Goal: Book appointment/travel/reservation

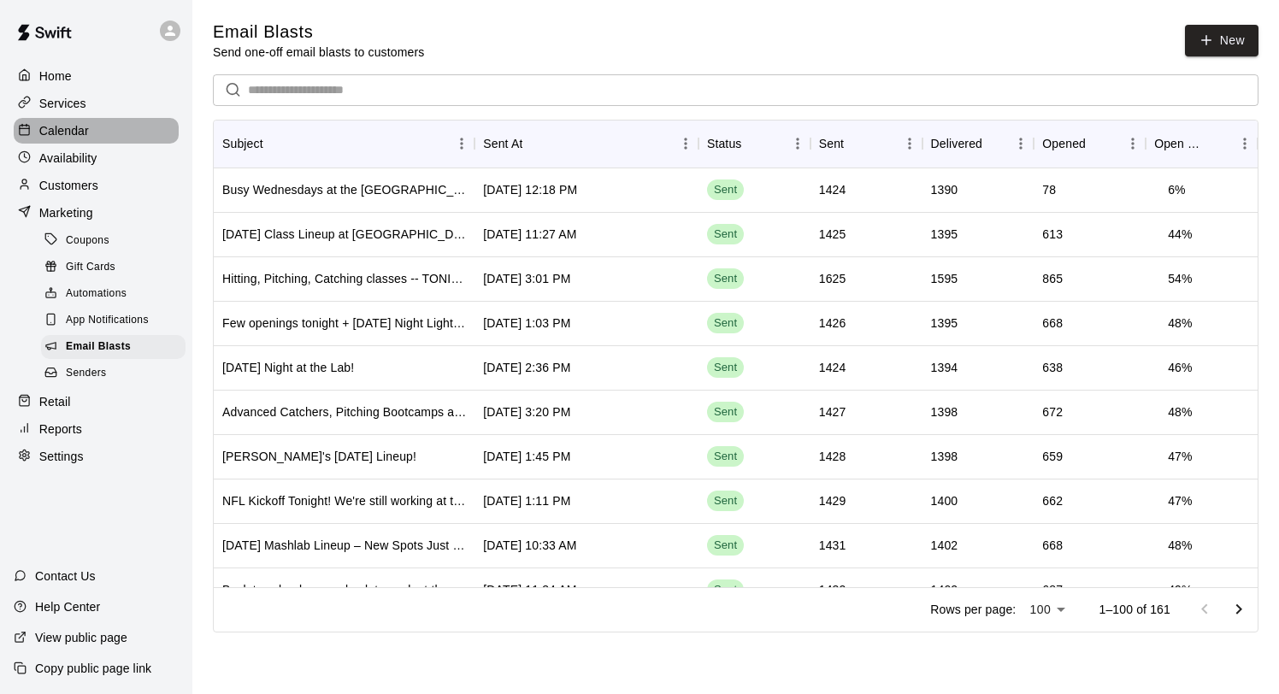
click at [57, 123] on p "Calendar" at bounding box center [64, 130] width 50 height 17
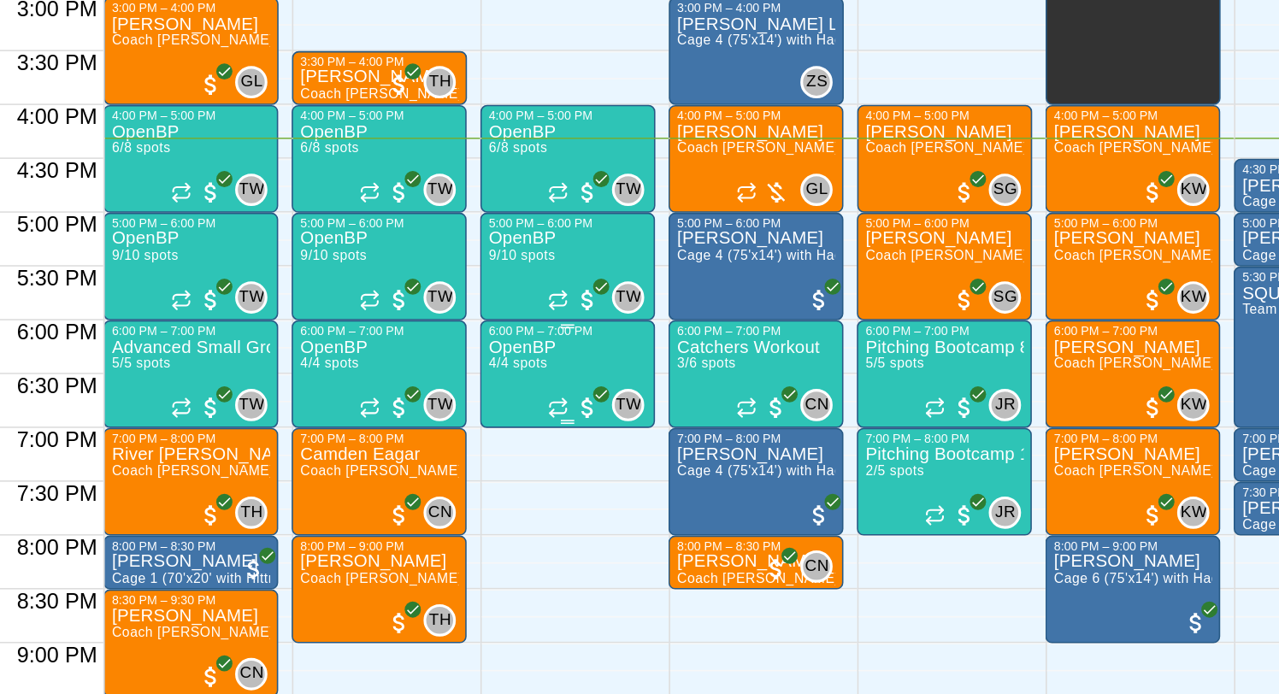
scroll to position [993, 0]
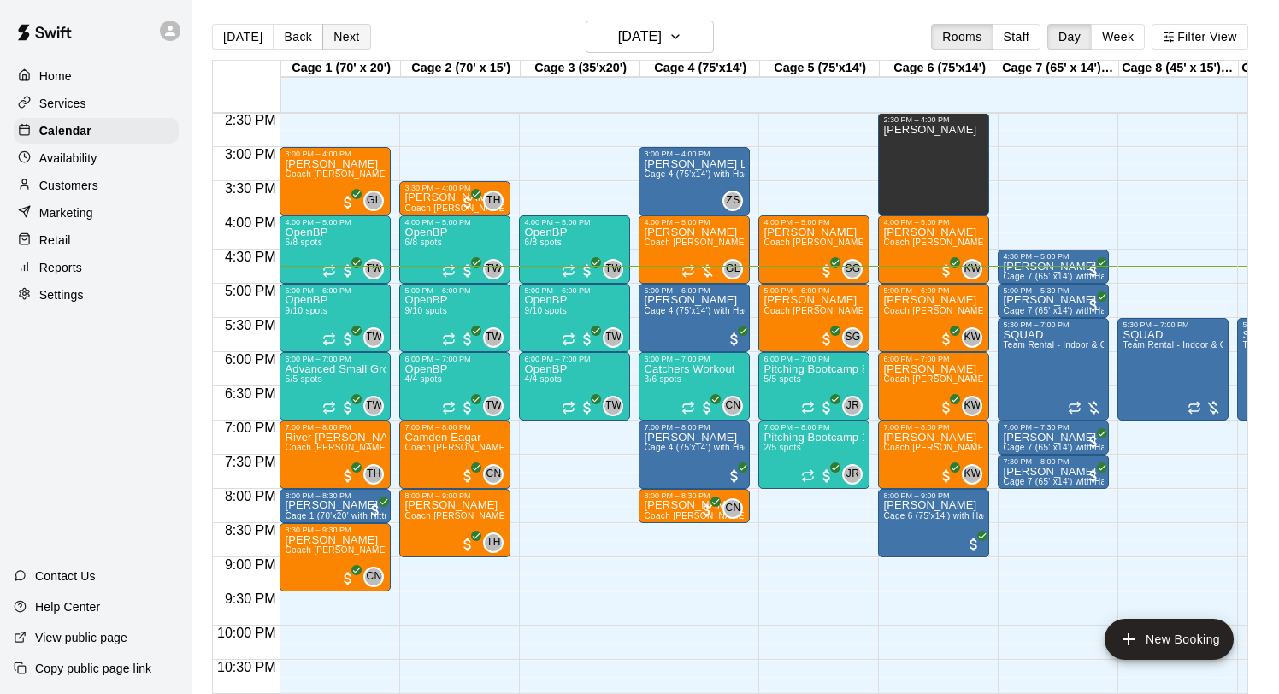
click at [340, 39] on button "Next" at bounding box center [346, 37] width 48 height 26
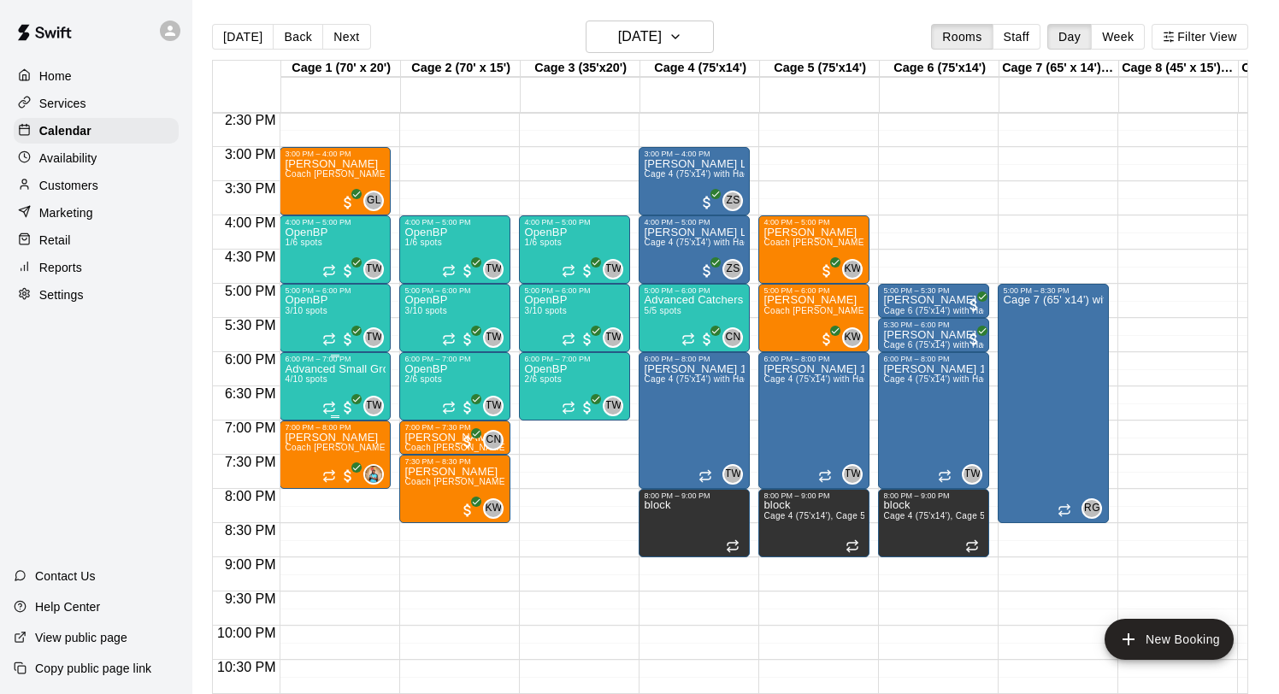
click at [308, 376] on icon "edit" at bounding box center [302, 382] width 15 height 15
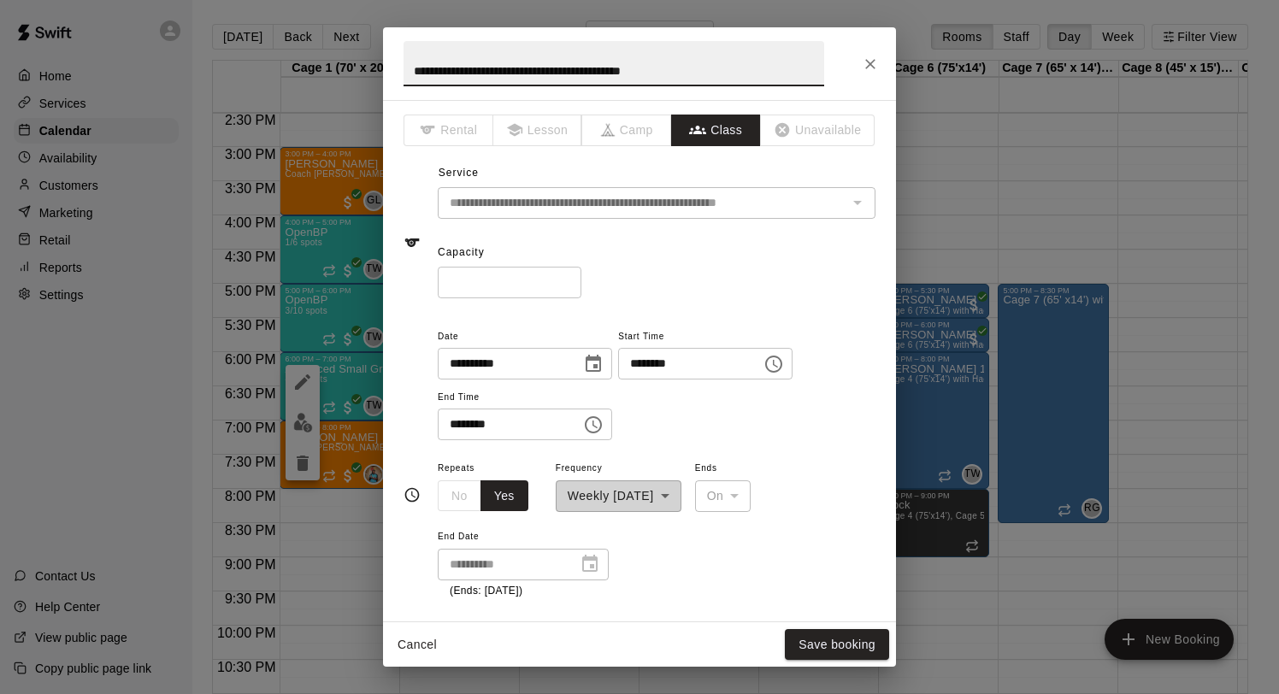
click at [567, 287] on input "*" at bounding box center [510, 283] width 144 height 32
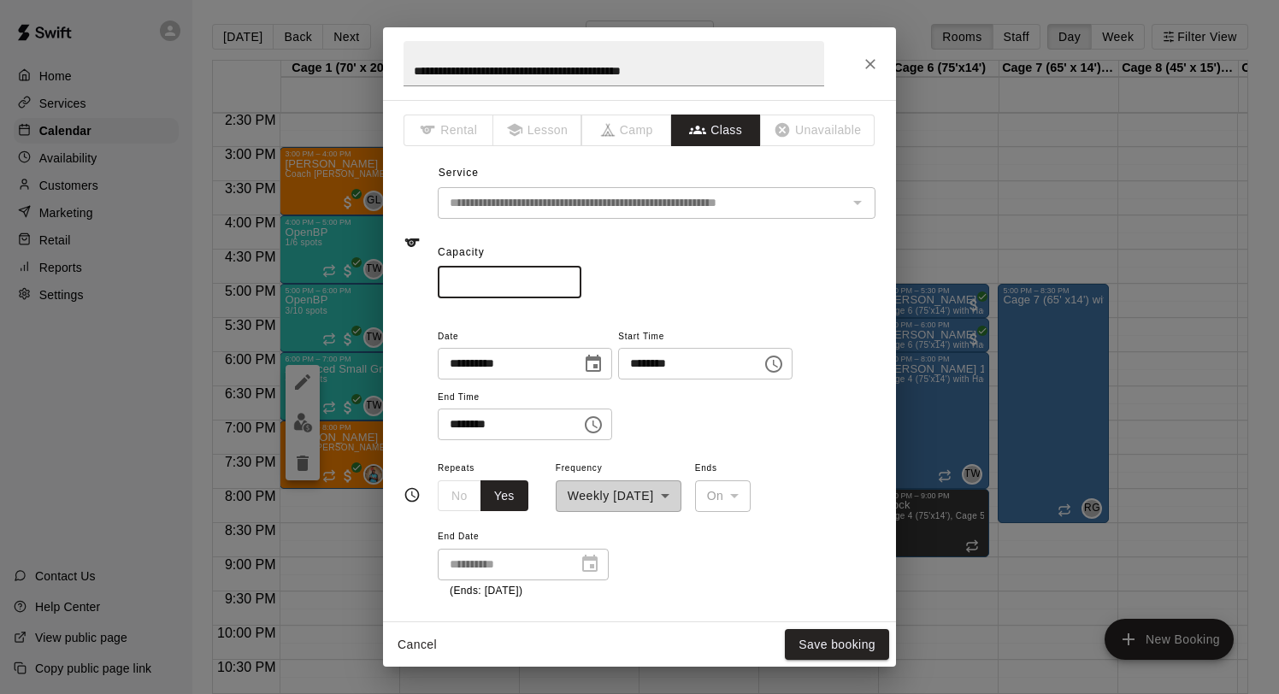
type input "*"
click at [567, 287] on input "*" at bounding box center [510, 283] width 144 height 32
click at [804, 636] on button "Save booking" at bounding box center [837, 645] width 104 height 32
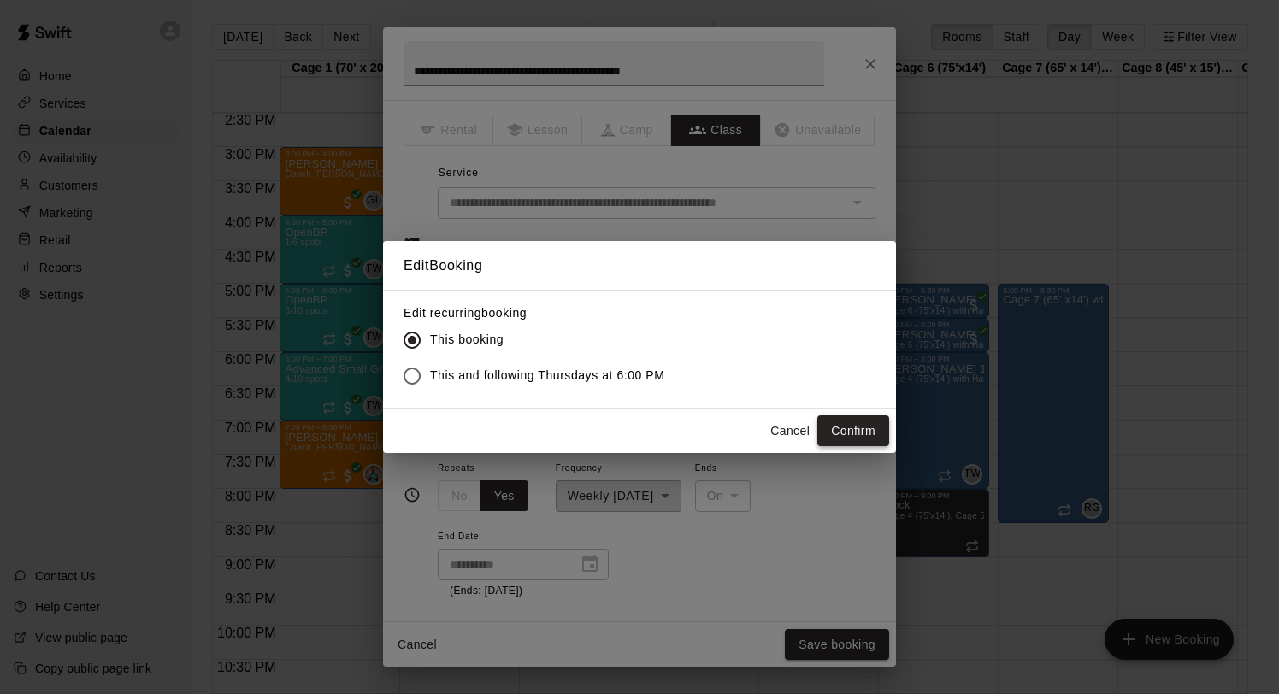
click at [867, 417] on button "Confirm" at bounding box center [854, 432] width 72 height 32
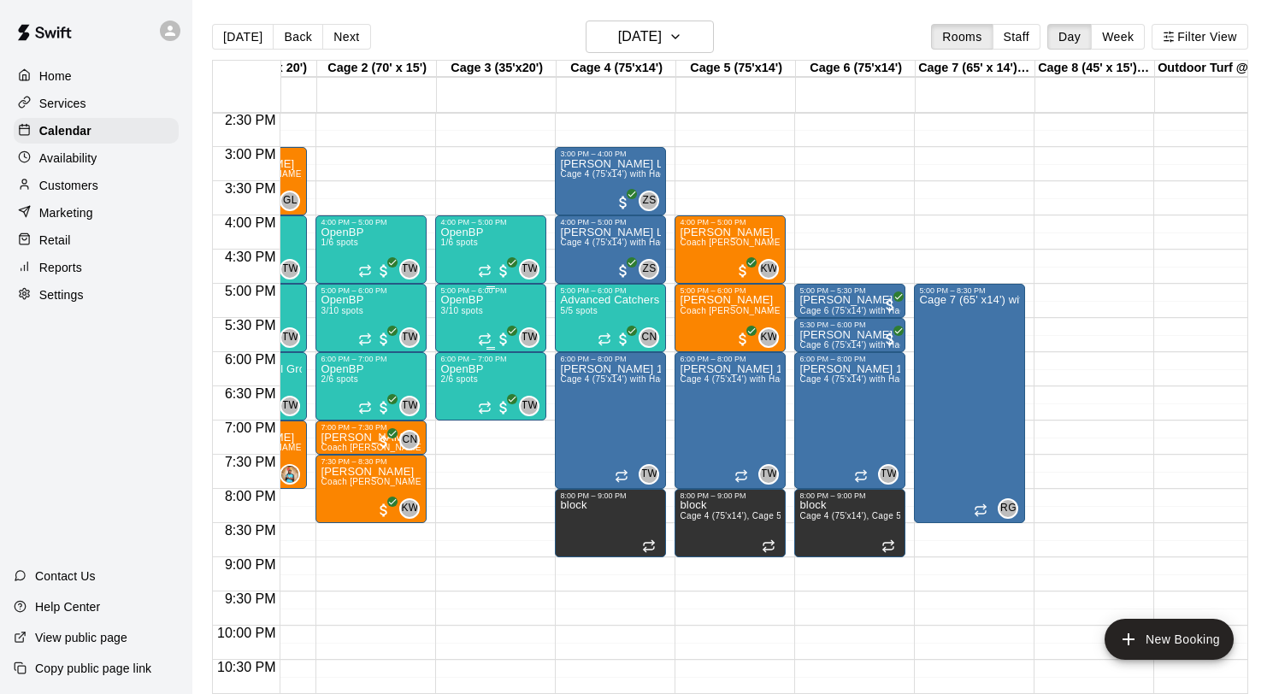
scroll to position [0, 110]
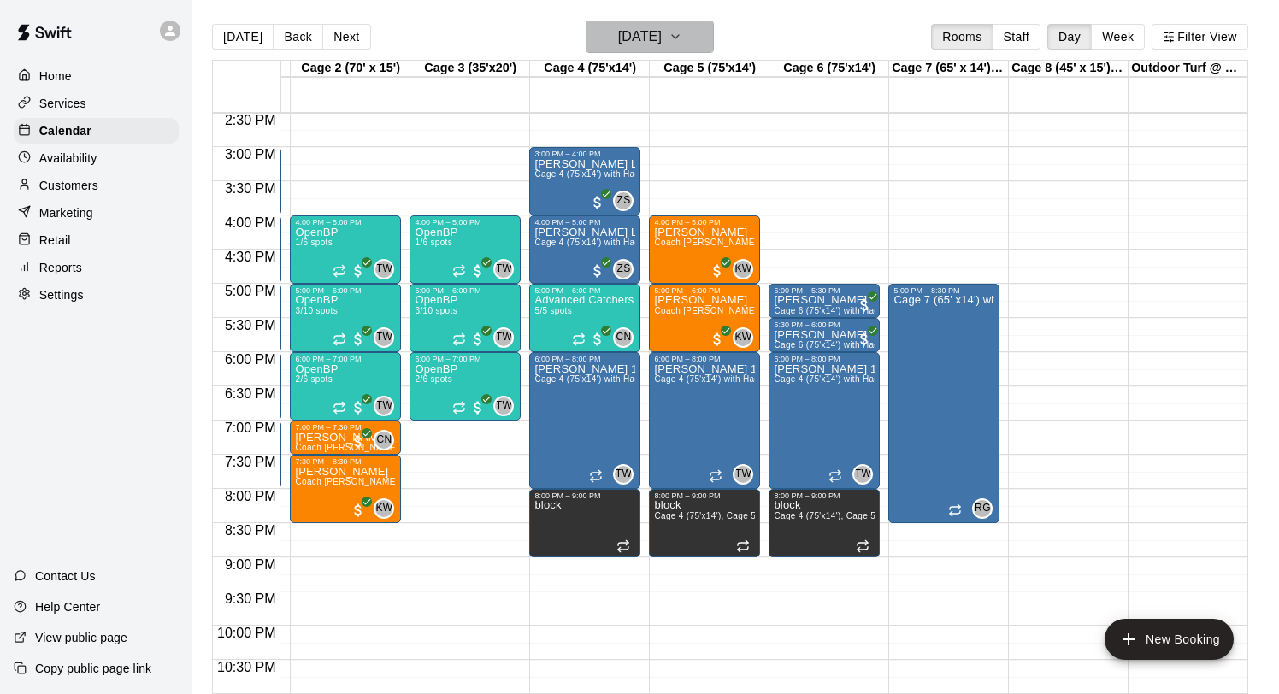
click at [653, 40] on h6 "[DATE]" at bounding box center [640, 37] width 44 height 24
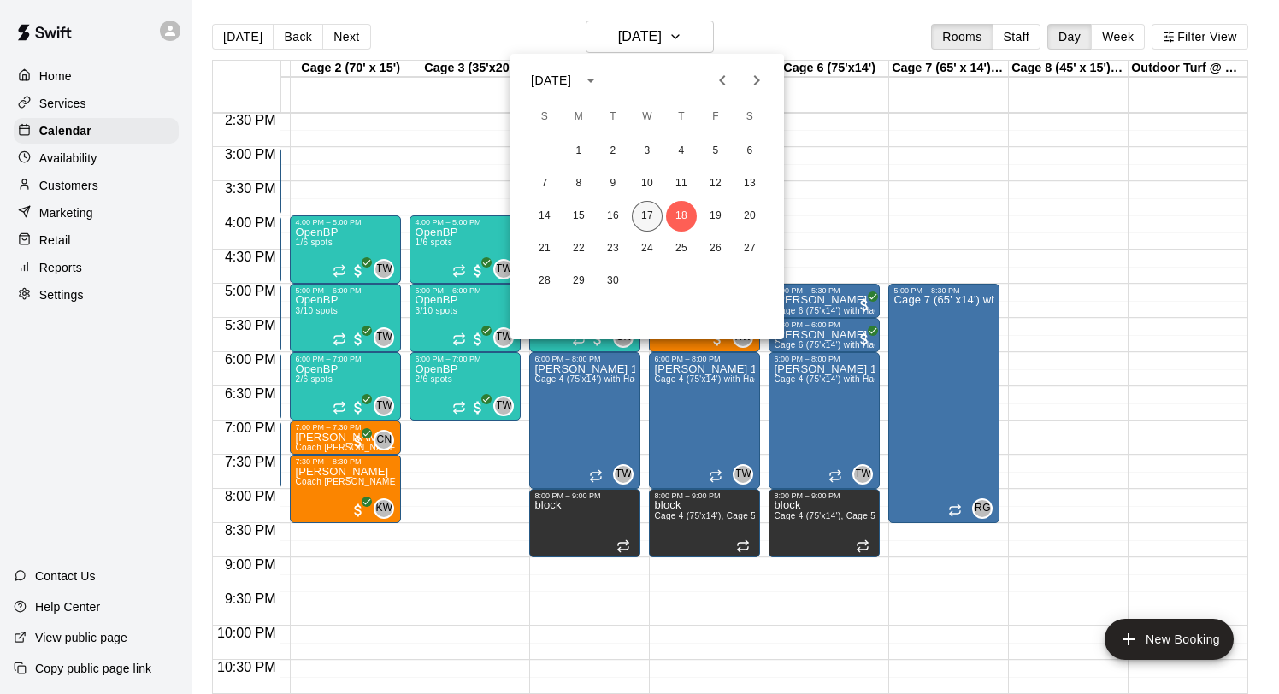
click at [654, 205] on button "17" at bounding box center [647, 216] width 31 height 31
